Goal: Check status

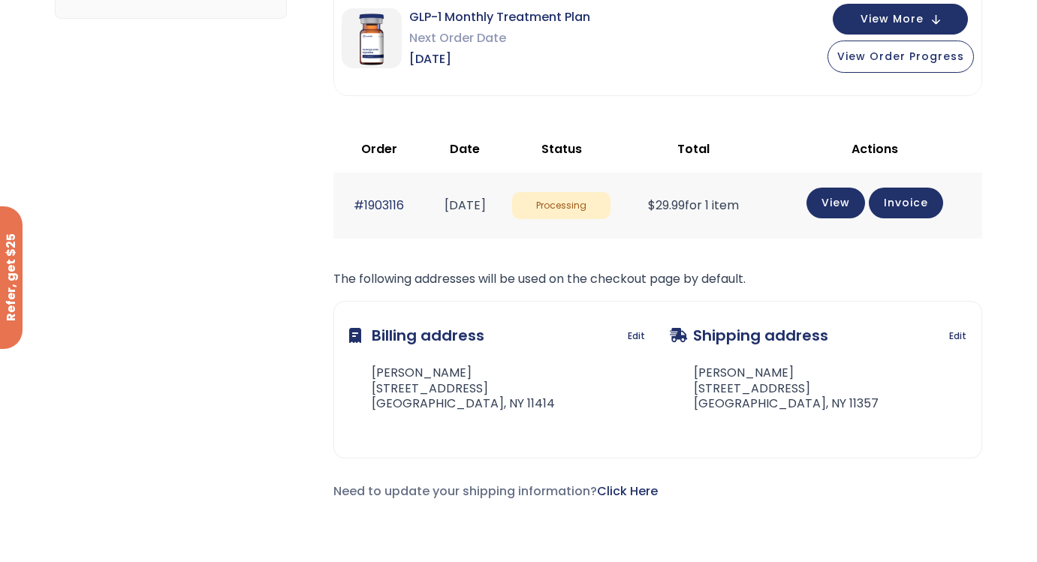
scroll to position [326, 0]
click at [857, 210] on link "View" at bounding box center [835, 200] width 59 height 31
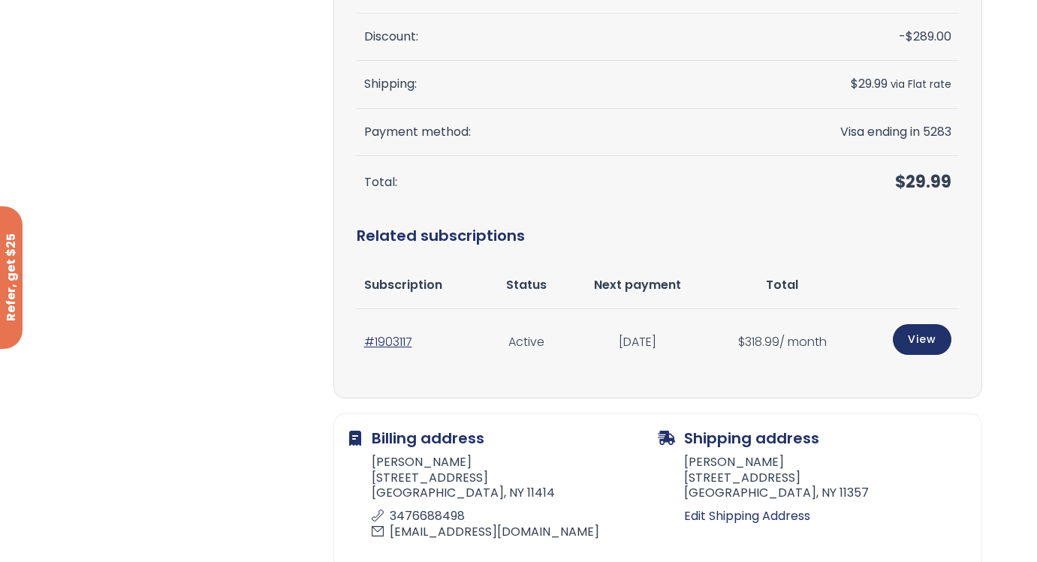
scroll to position [339, 0]
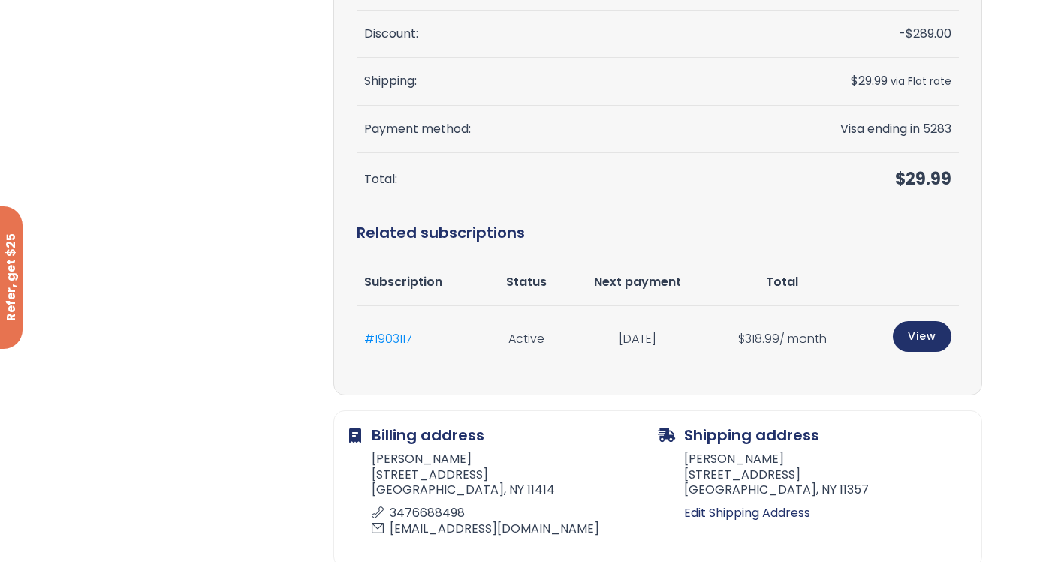
click at [381, 336] on link "#1903117" at bounding box center [388, 338] width 48 height 17
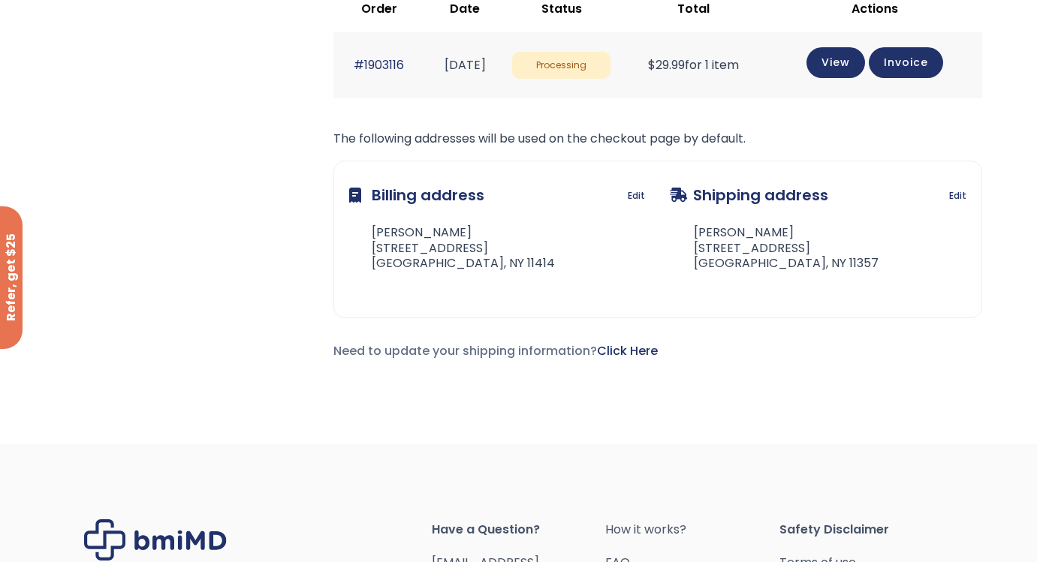
scroll to position [473, 0]
